Goal: Navigation & Orientation: Find specific page/section

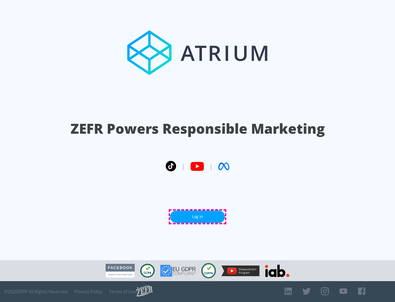
click at [198, 216] on link "Log In" at bounding box center [197, 216] width 55 height 12
